Goal: Information Seeking & Learning: Learn about a topic

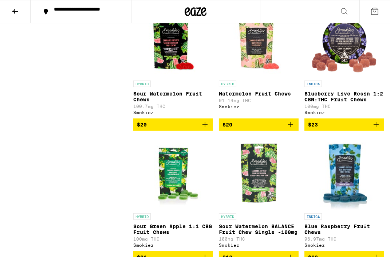
scroll to position [506, 0]
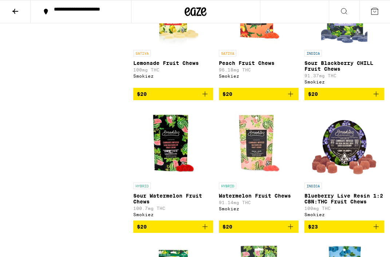
click at [15, 11] on icon at bounding box center [15, 11] width 9 height 9
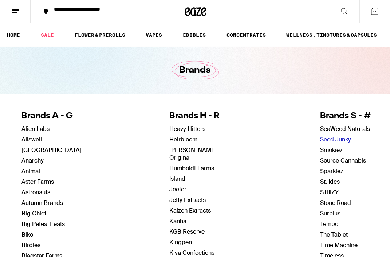
click at [331, 136] on link "Seed Junky" at bounding box center [336, 140] width 31 height 8
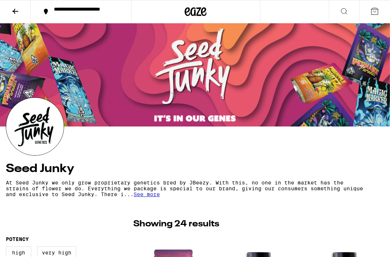
click at [15, 6] on button at bounding box center [15, 11] width 31 height 23
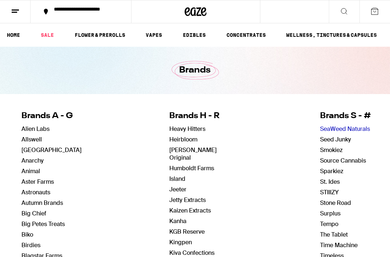
click at [331, 128] on link "SeaWeed Naturals" at bounding box center [346, 129] width 50 height 8
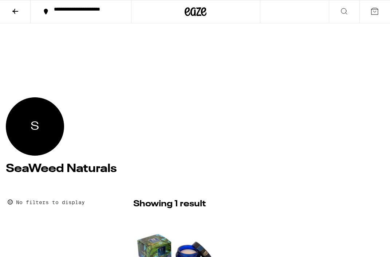
click at [331, 128] on section "S SeaWeed Naturals" at bounding box center [195, 138] width 390 height 82
click at [12, 11] on icon at bounding box center [15, 11] width 9 height 9
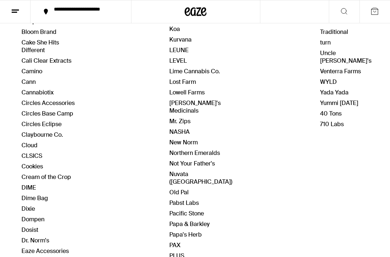
scroll to position [236, 0]
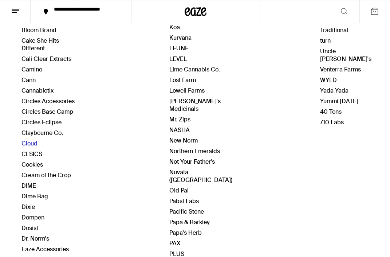
click at [32, 140] on link "Cloud" at bounding box center [30, 144] width 16 height 8
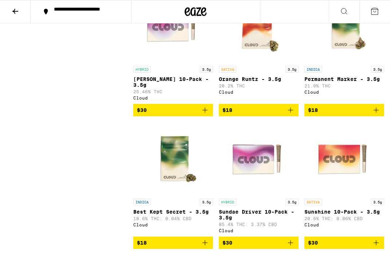
scroll to position [3355, 0]
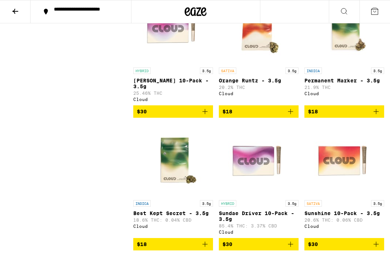
click at [15, 13] on icon at bounding box center [15, 11] width 6 height 5
